Goal: Find specific fact: Find contact information

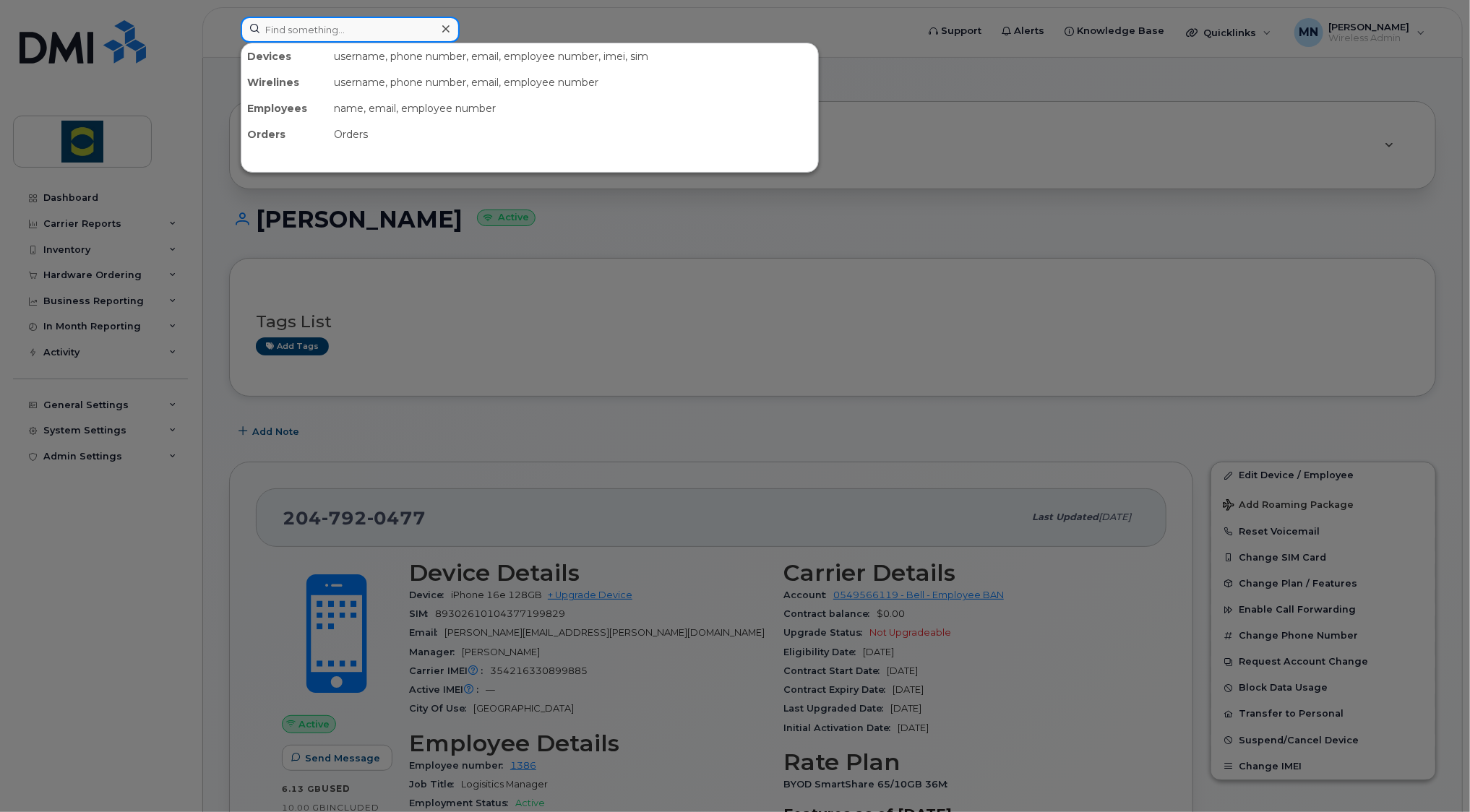
click at [307, 36] on input at bounding box center [349, 29] width 219 height 26
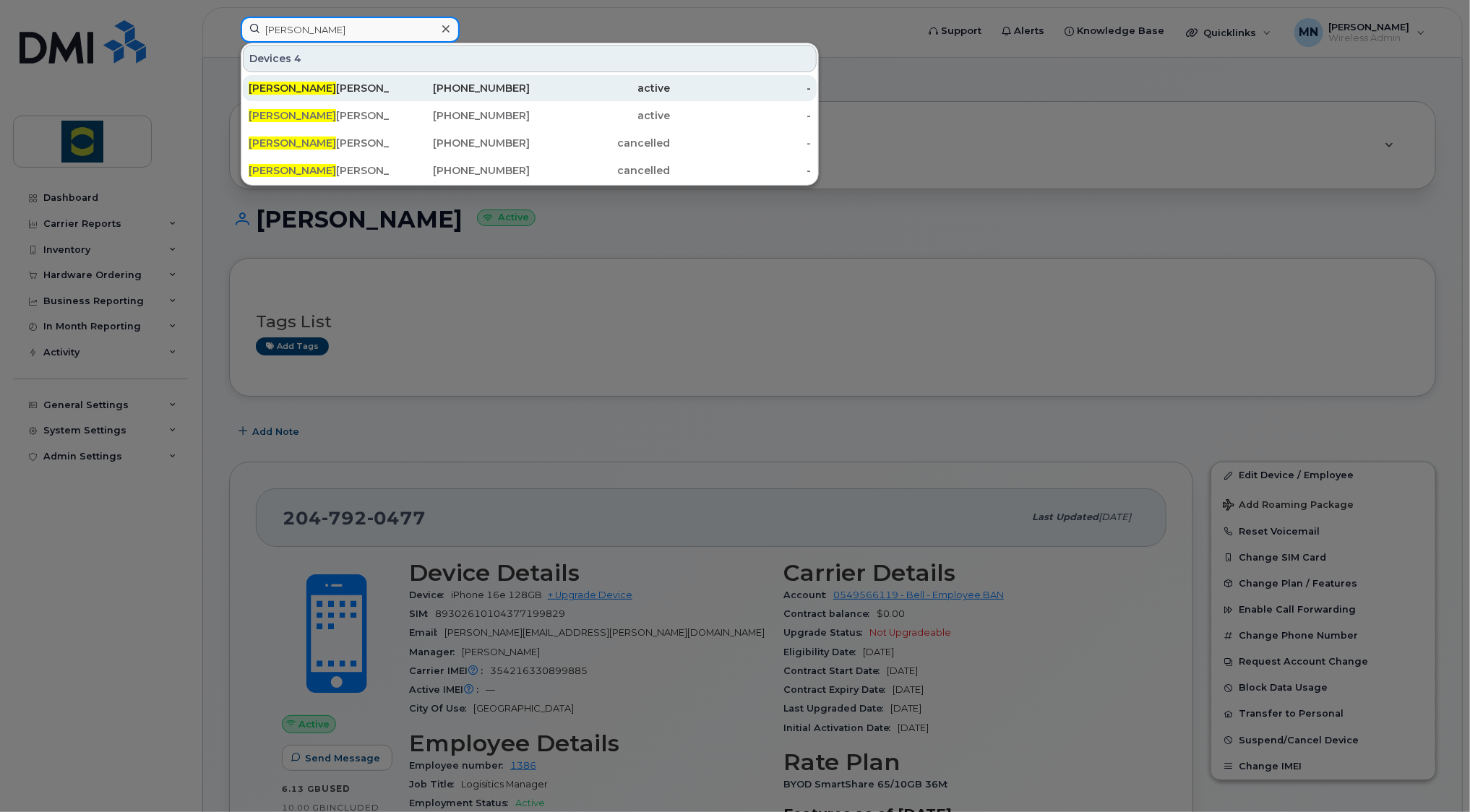
type input "[PERSON_NAME]"
click at [302, 85] on div "[PERSON_NAME]" at bounding box center [319, 88] width 141 height 15
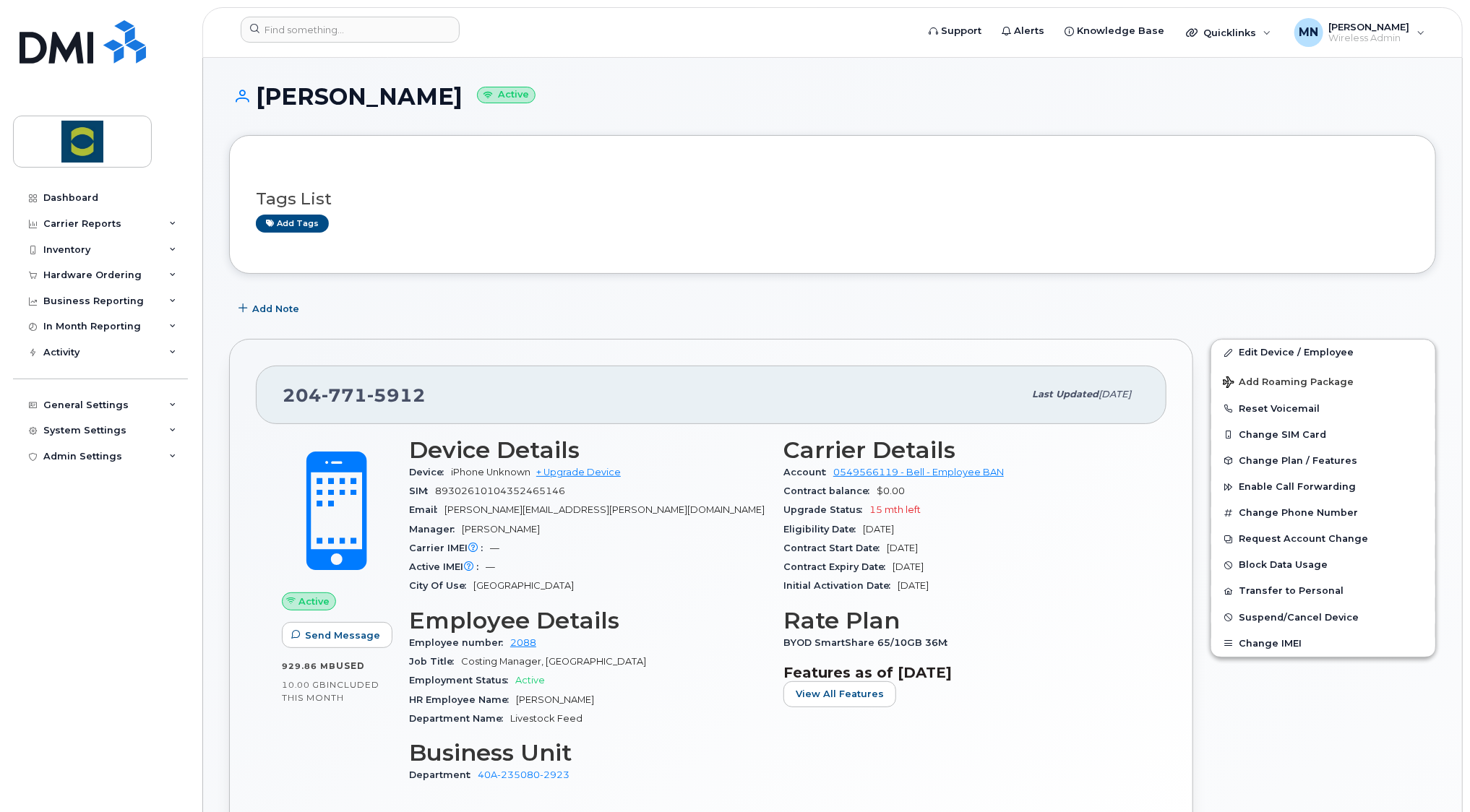
click at [368, 388] on span "5912" at bounding box center [396, 395] width 58 height 21
copy span "204 771 5912"
drag, startPoint x: 539, startPoint y: 642, endPoint x: 510, endPoint y: 642, distance: 29.0
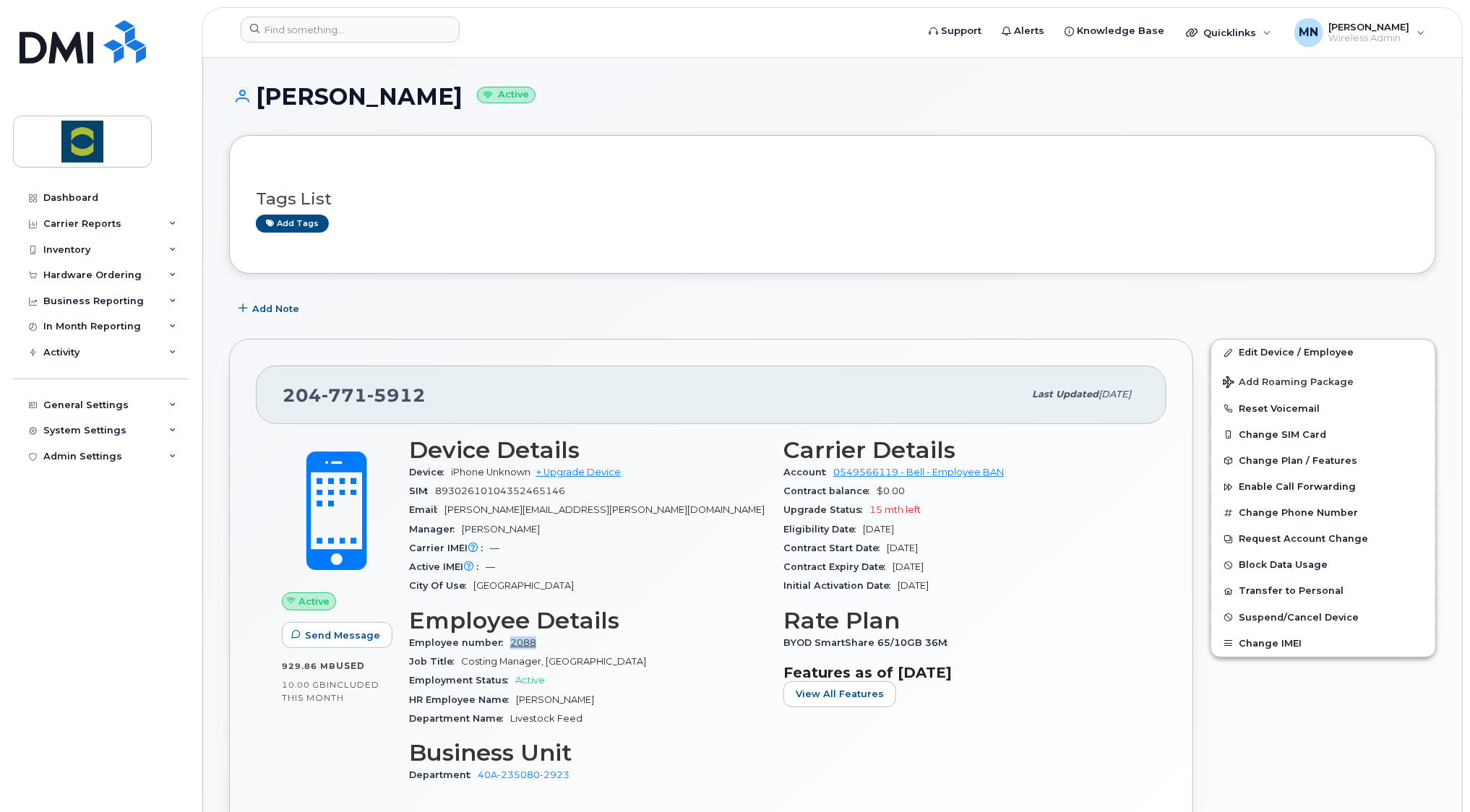
click at [510, 642] on div "Employee number 2088" at bounding box center [587, 642] width 357 height 19
copy link "2088"
click at [394, 386] on span "5912" at bounding box center [396, 395] width 58 height 21
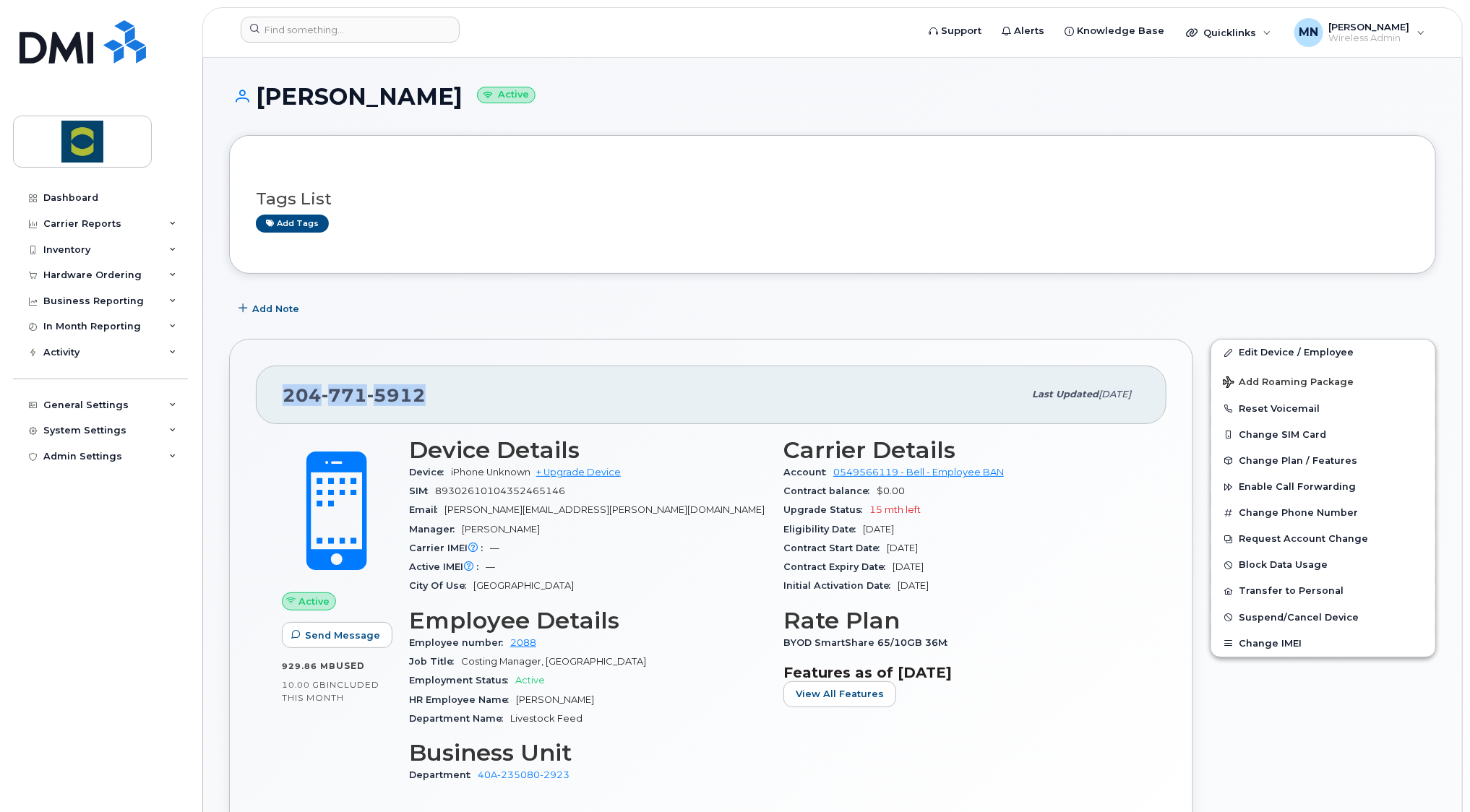
copy span "204 771 5912"
